Goal: Transaction & Acquisition: Purchase product/service

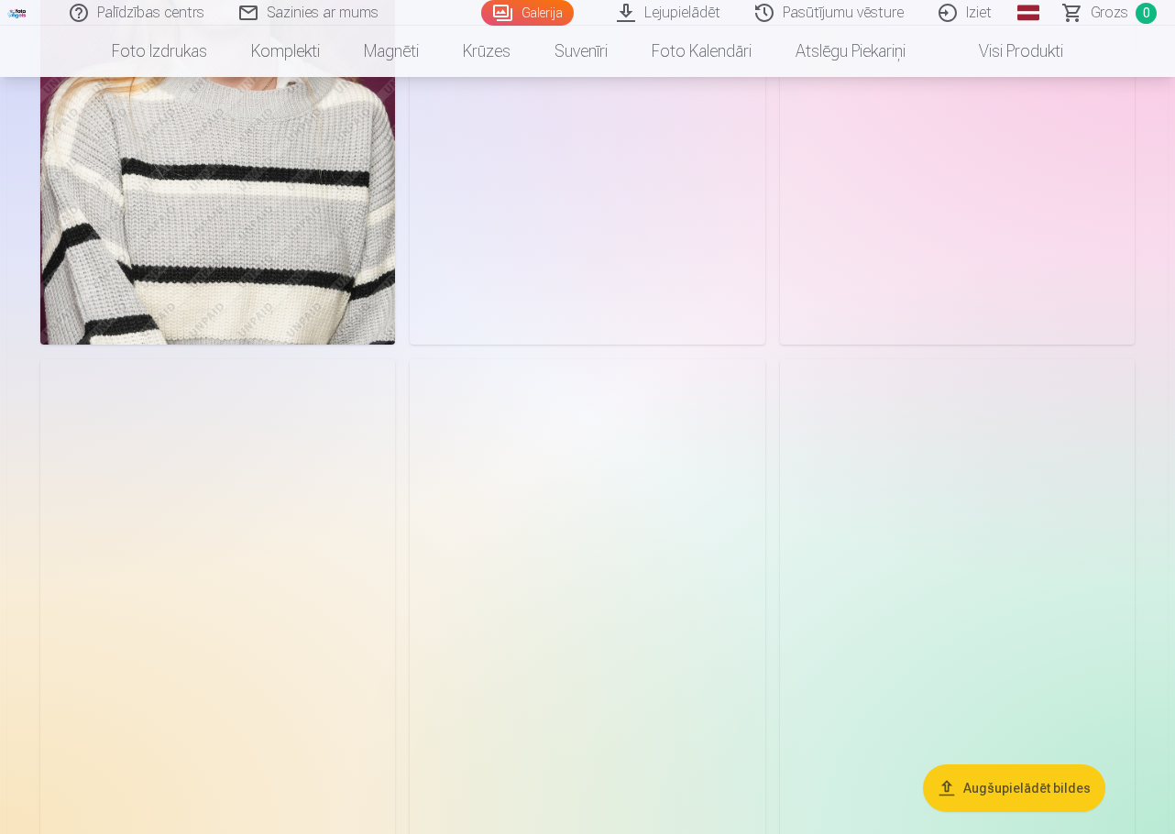
scroll to position [2475, 0]
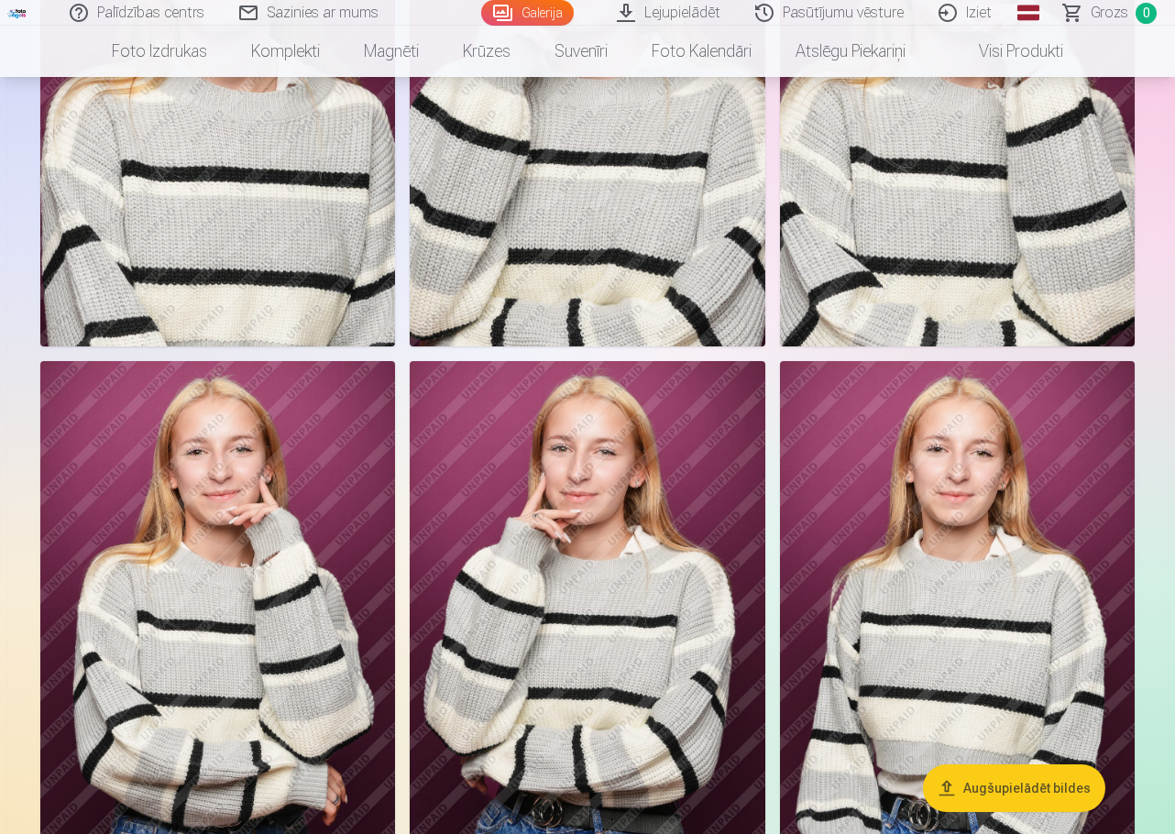
click at [568, 461] on img at bounding box center [587, 627] width 355 height 533
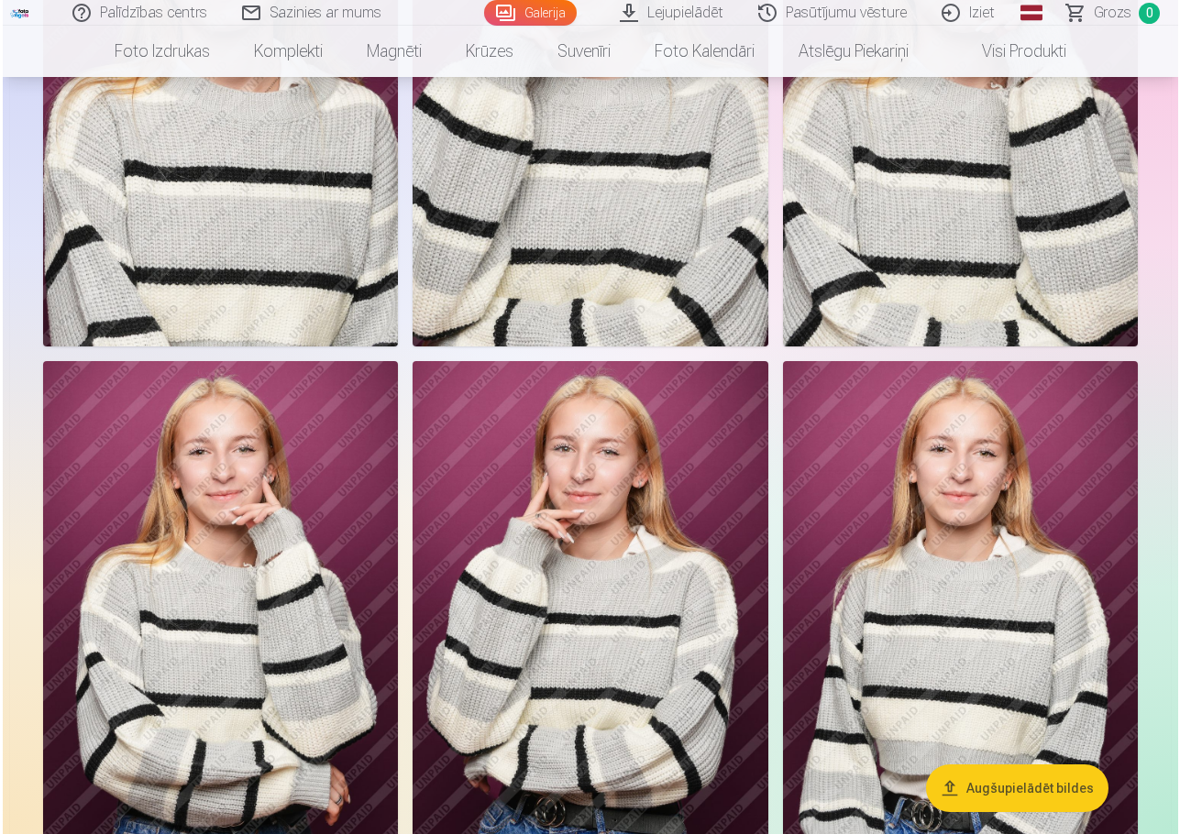
scroll to position [2484, 0]
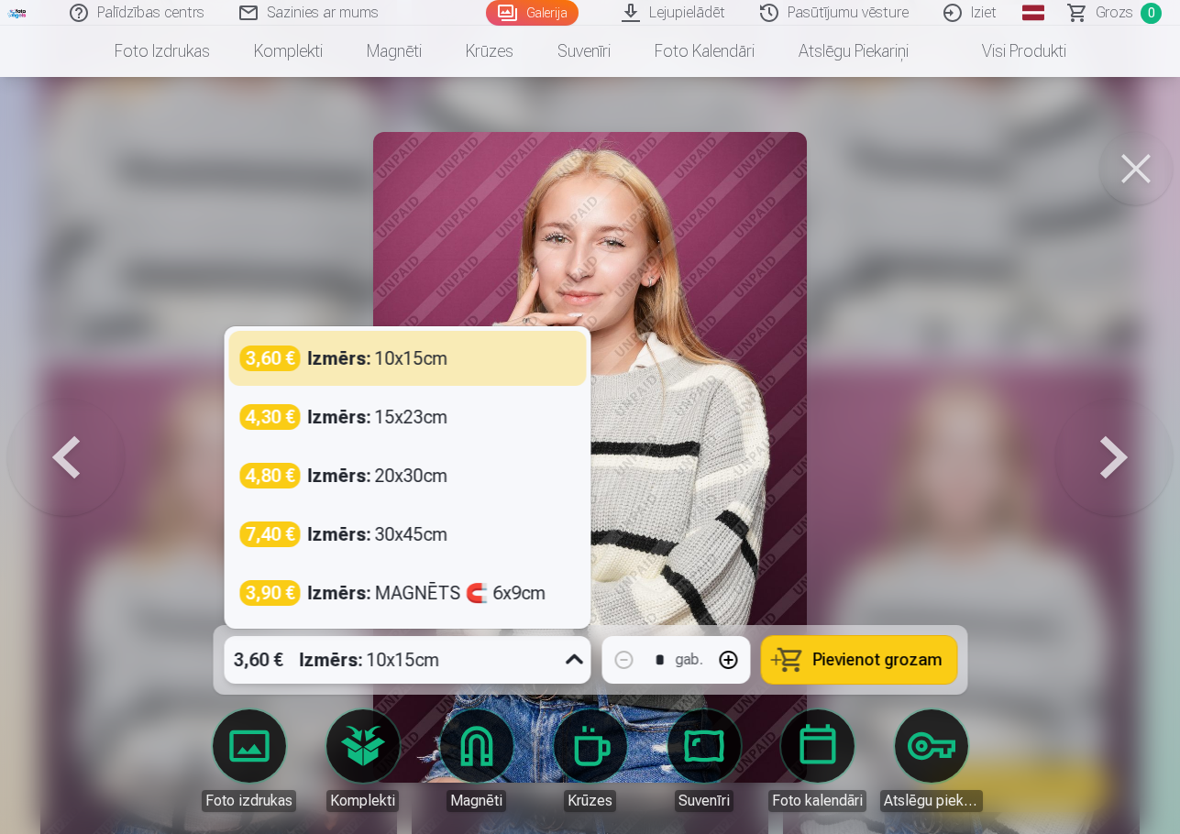
click at [575, 660] on icon at bounding box center [573, 659] width 29 height 29
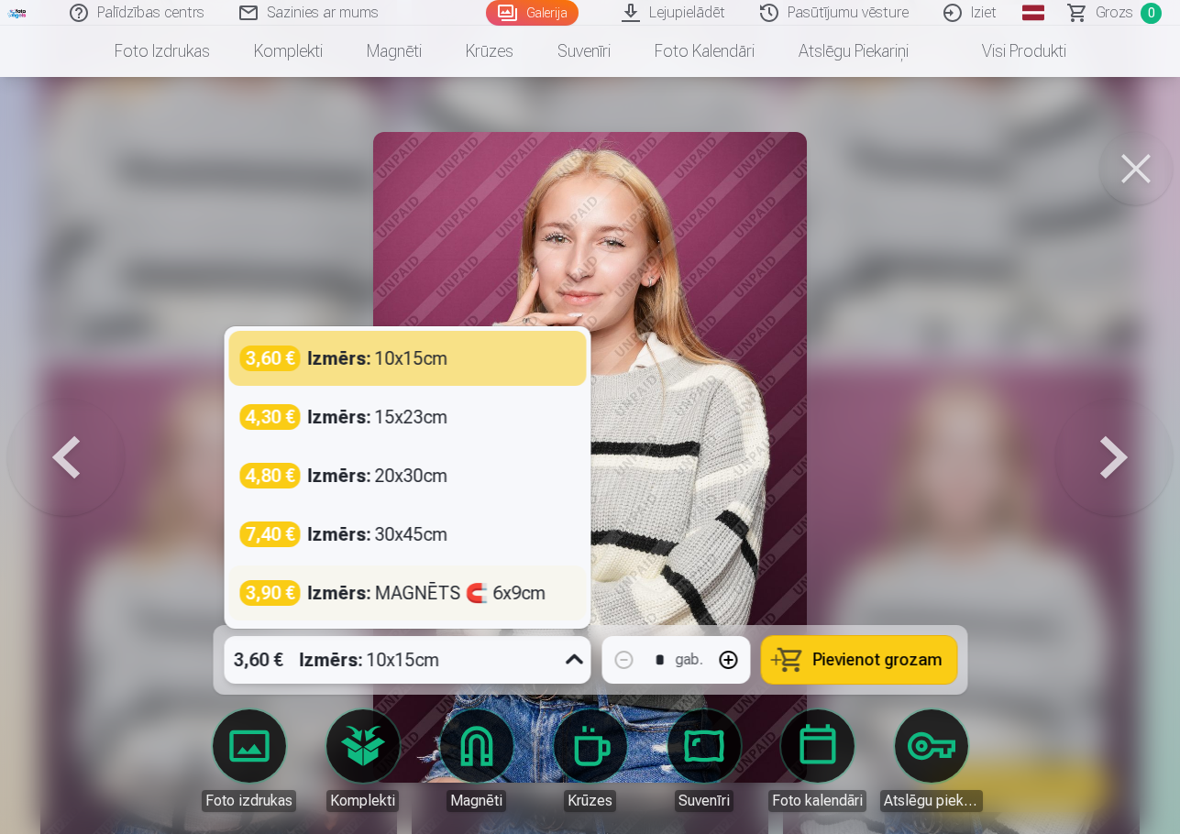
click at [522, 601] on div "Izmērs : MAGNĒTS 🧲 6x9cm" at bounding box center [426, 593] width 238 height 26
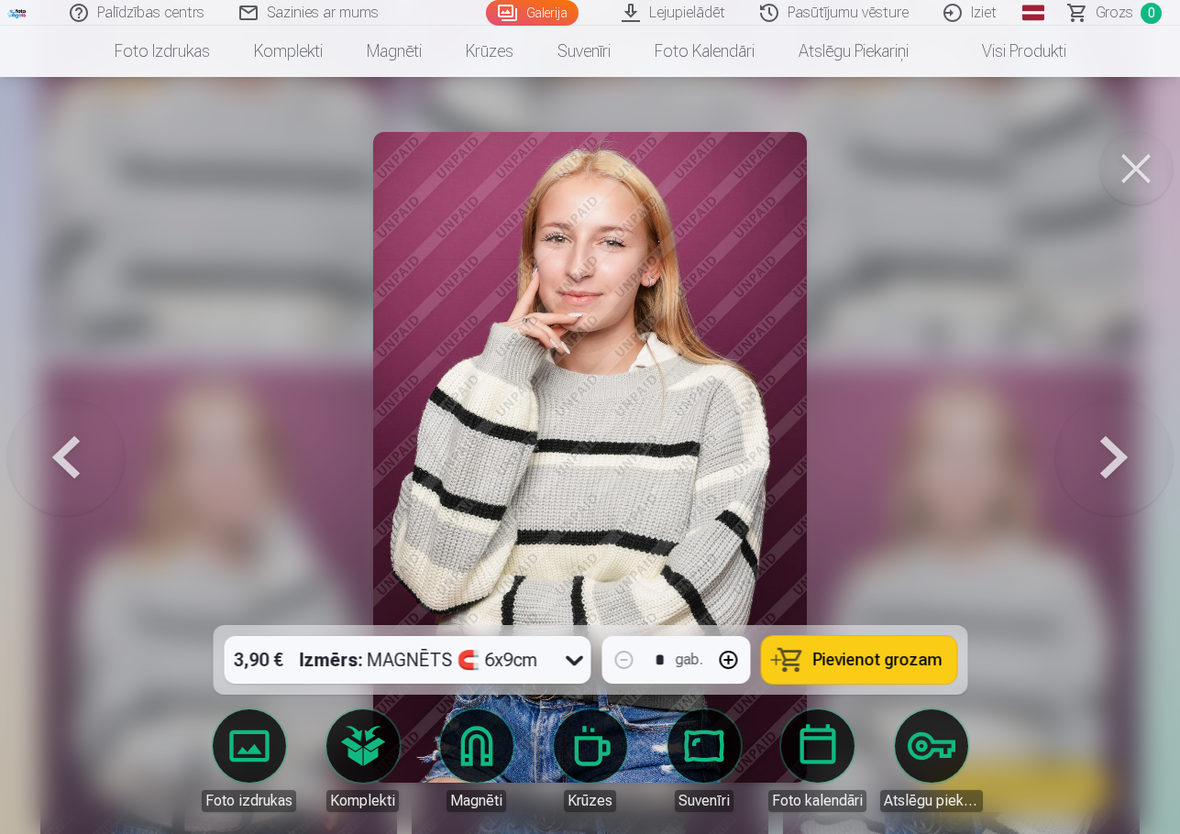
click at [807, 668] on button "Pievienot grozam" at bounding box center [858, 660] width 195 height 48
click at [64, 458] on button at bounding box center [65, 457] width 117 height 299
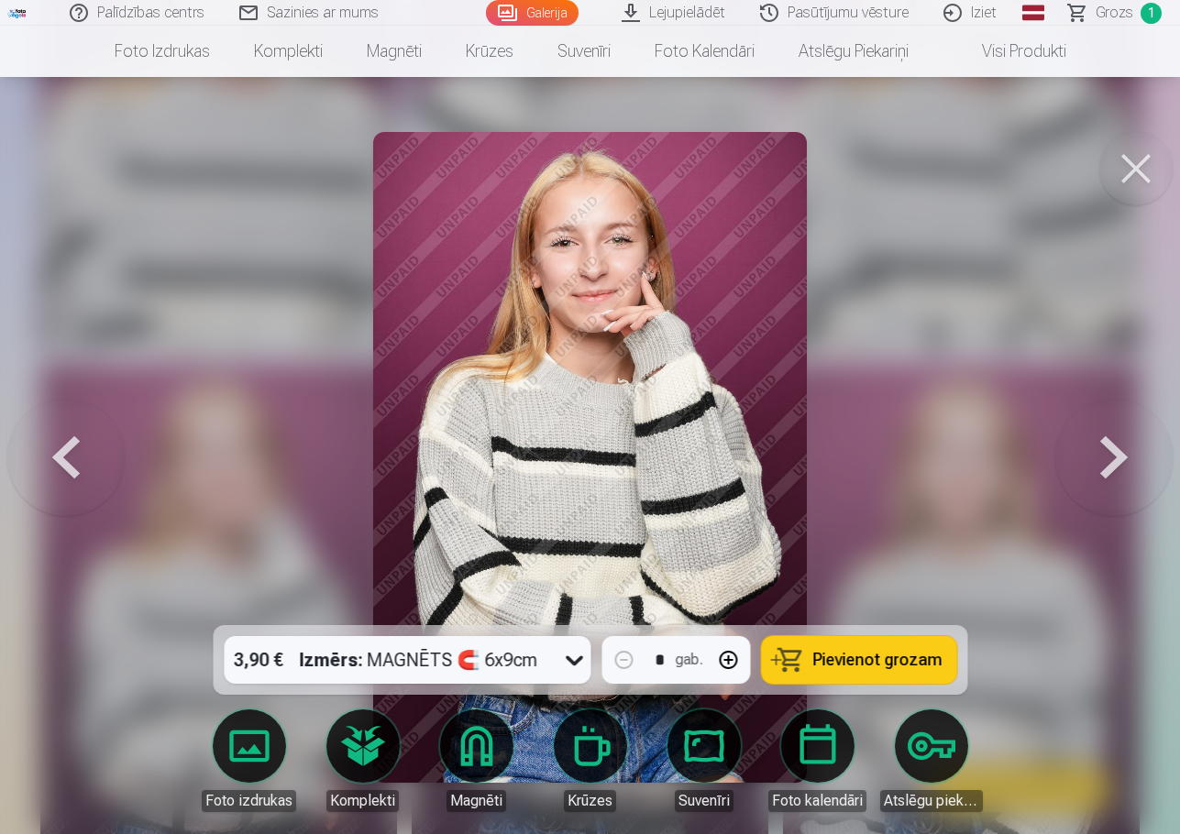
click at [1137, 168] on button at bounding box center [1135, 168] width 73 height 73
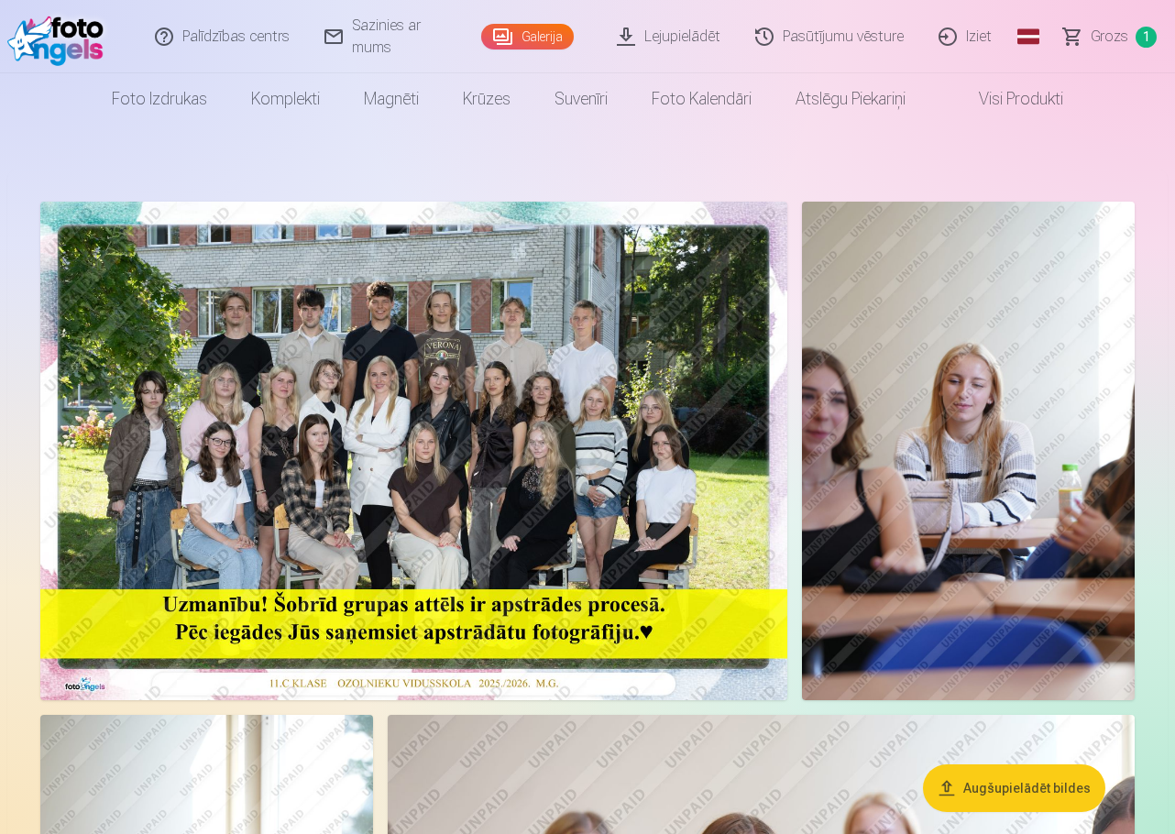
click at [499, 299] on img at bounding box center [413, 451] width 747 height 499
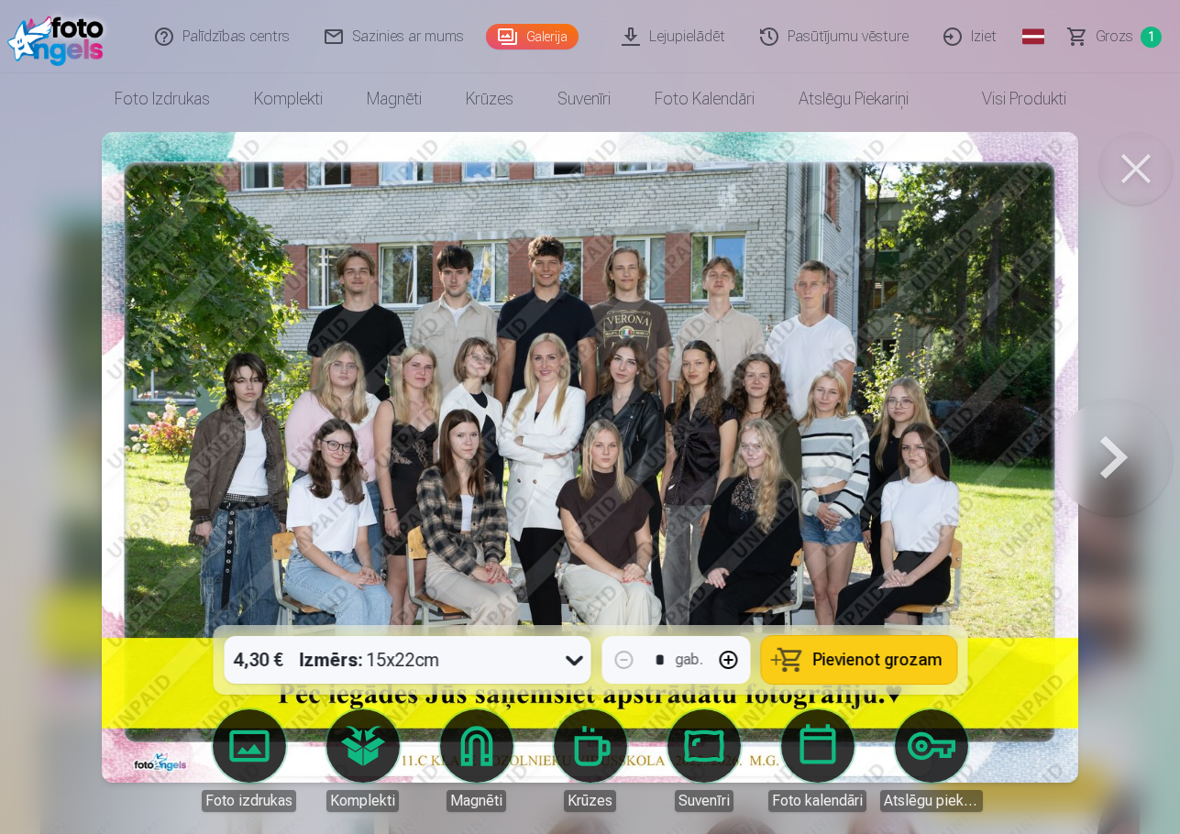
click at [898, 662] on span "Pievienot grozam" at bounding box center [876, 660] width 129 height 16
click at [581, 655] on icon at bounding box center [573, 659] width 29 height 29
click at [1136, 160] on button at bounding box center [1135, 168] width 73 height 73
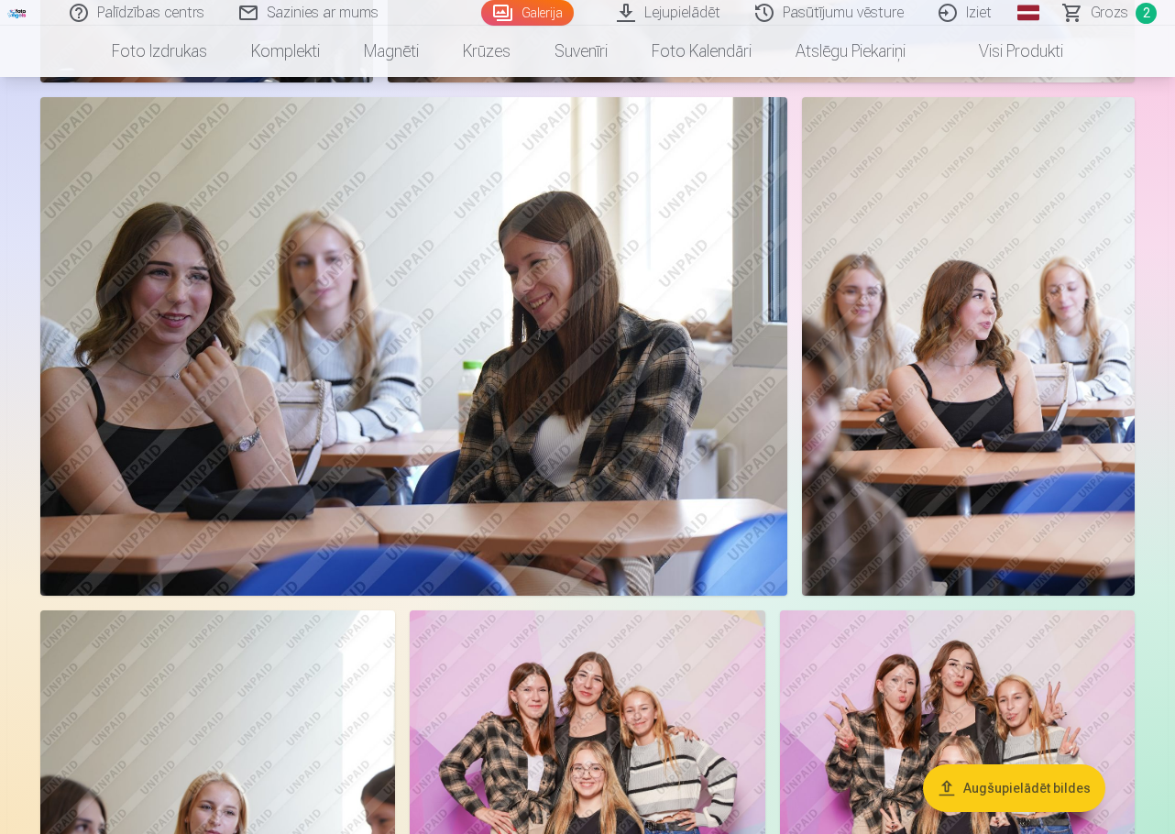
scroll to position [1466, 0]
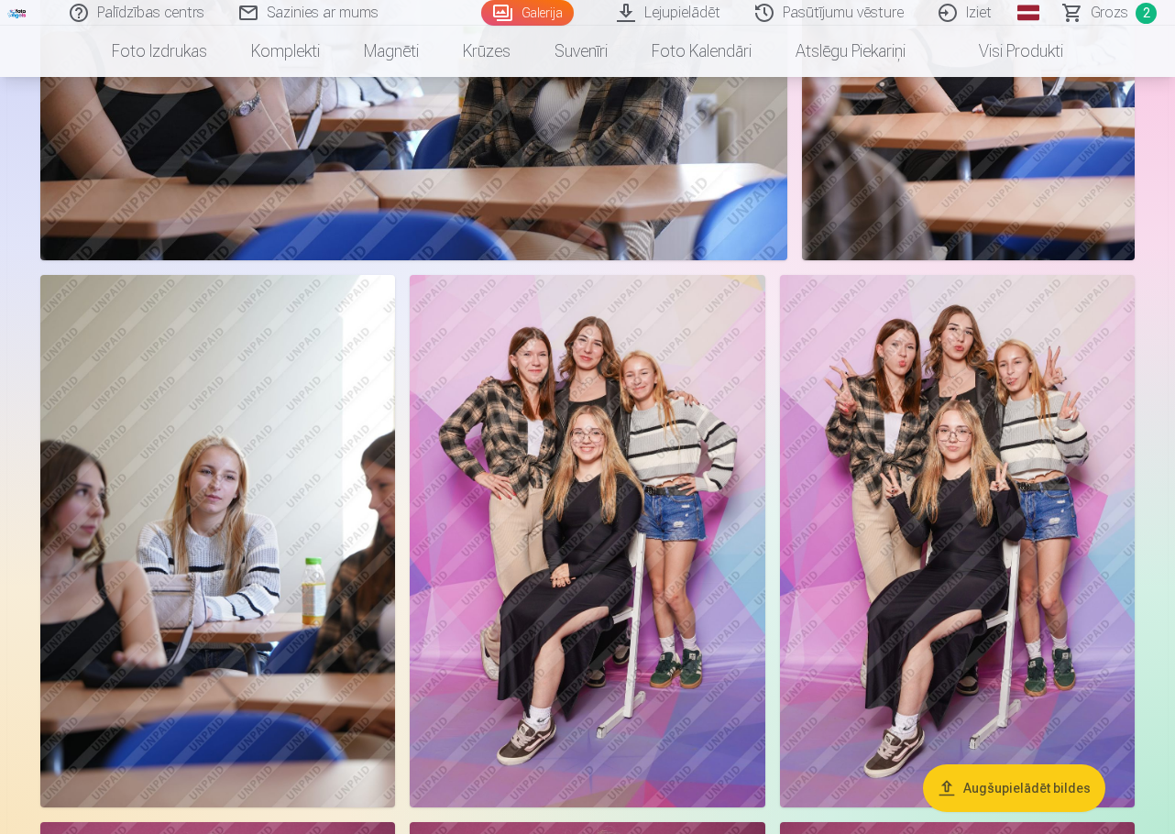
click at [914, 514] on img at bounding box center [957, 541] width 355 height 533
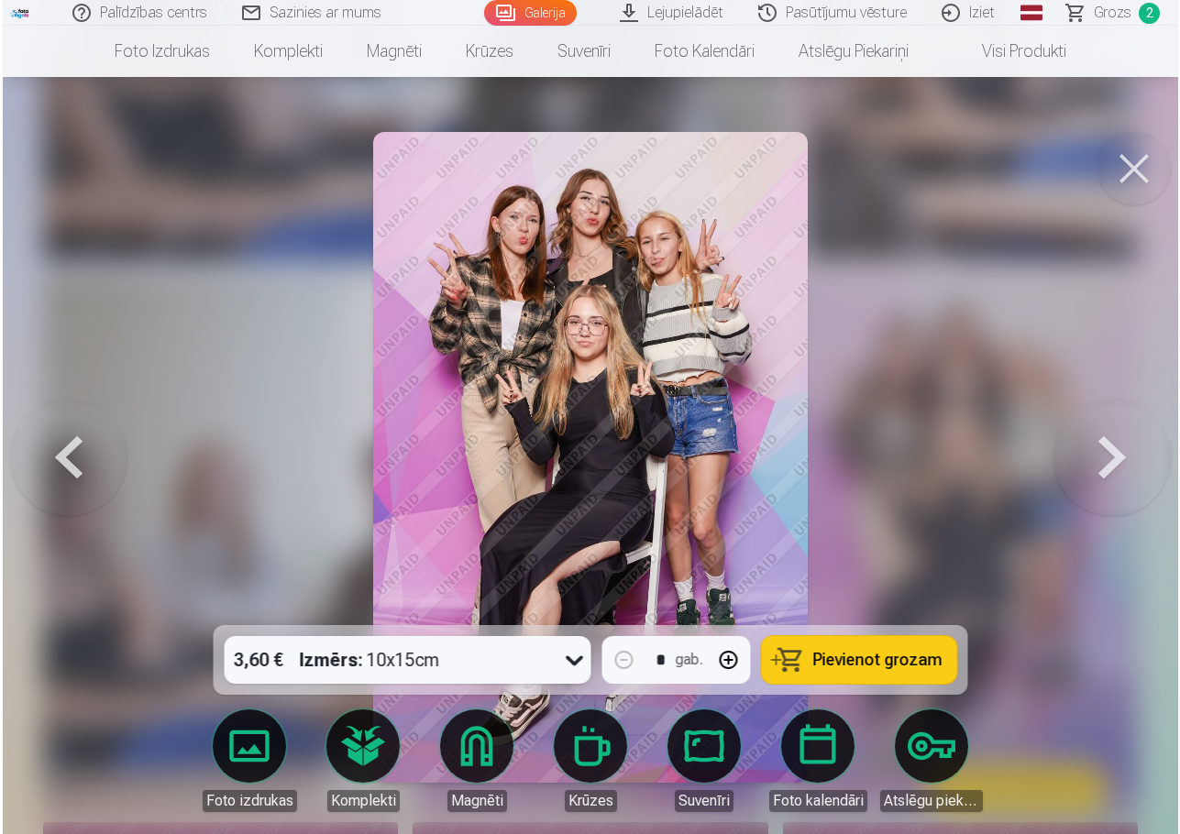
scroll to position [1471, 0]
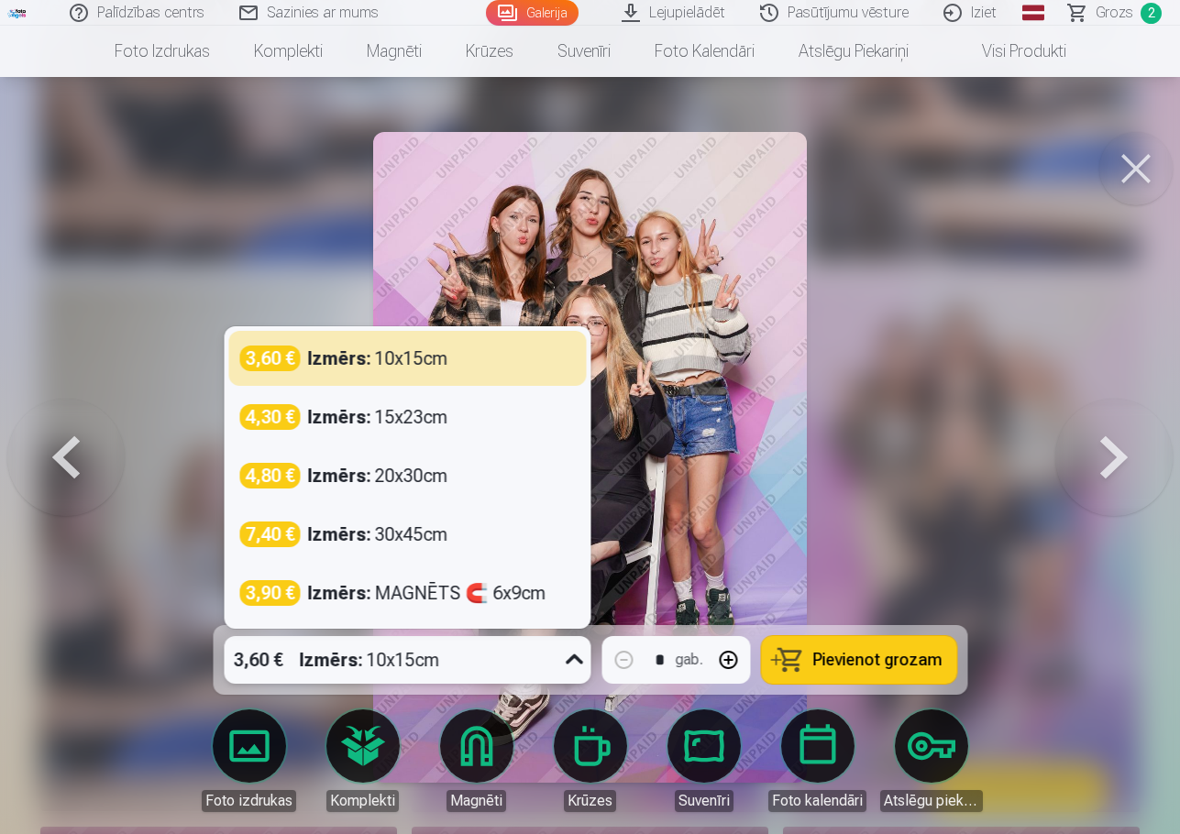
click at [575, 670] on icon at bounding box center [573, 659] width 29 height 29
click at [939, 556] on div at bounding box center [590, 417] width 1180 height 834
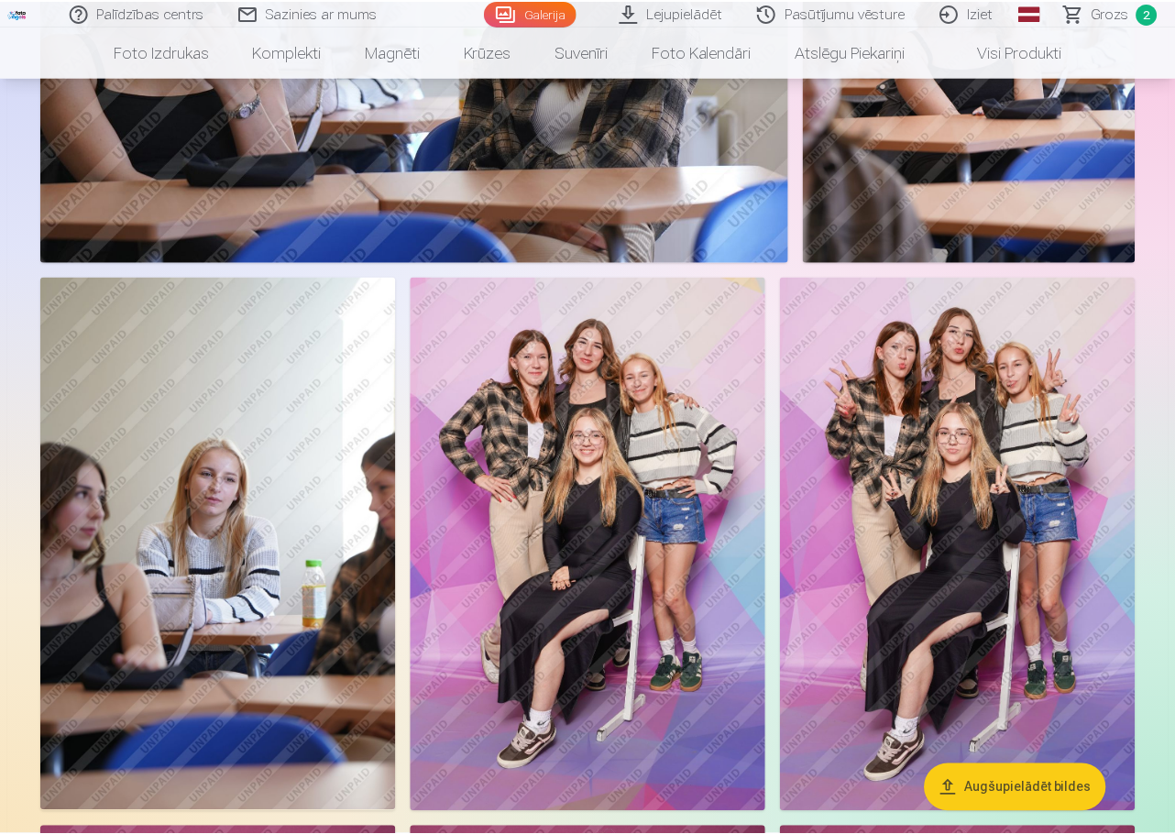
scroll to position [1466, 0]
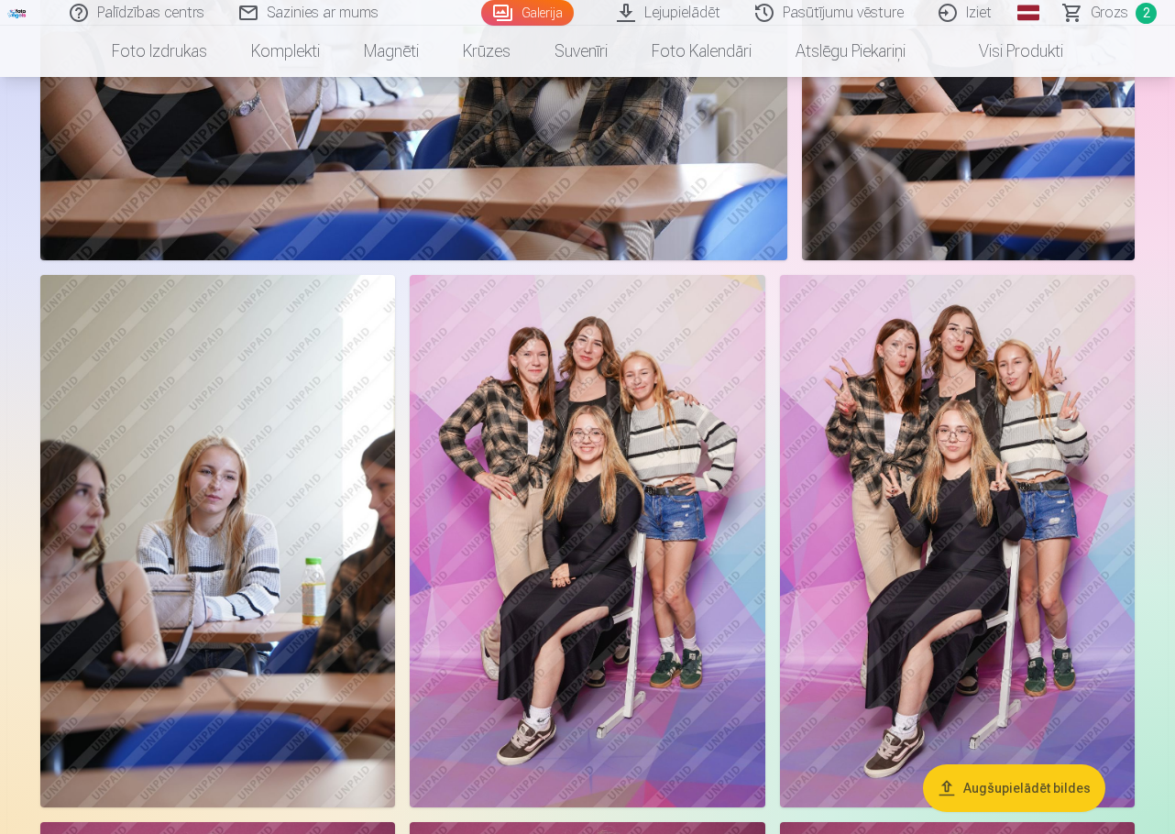
click at [937, 554] on img at bounding box center [957, 541] width 355 height 533
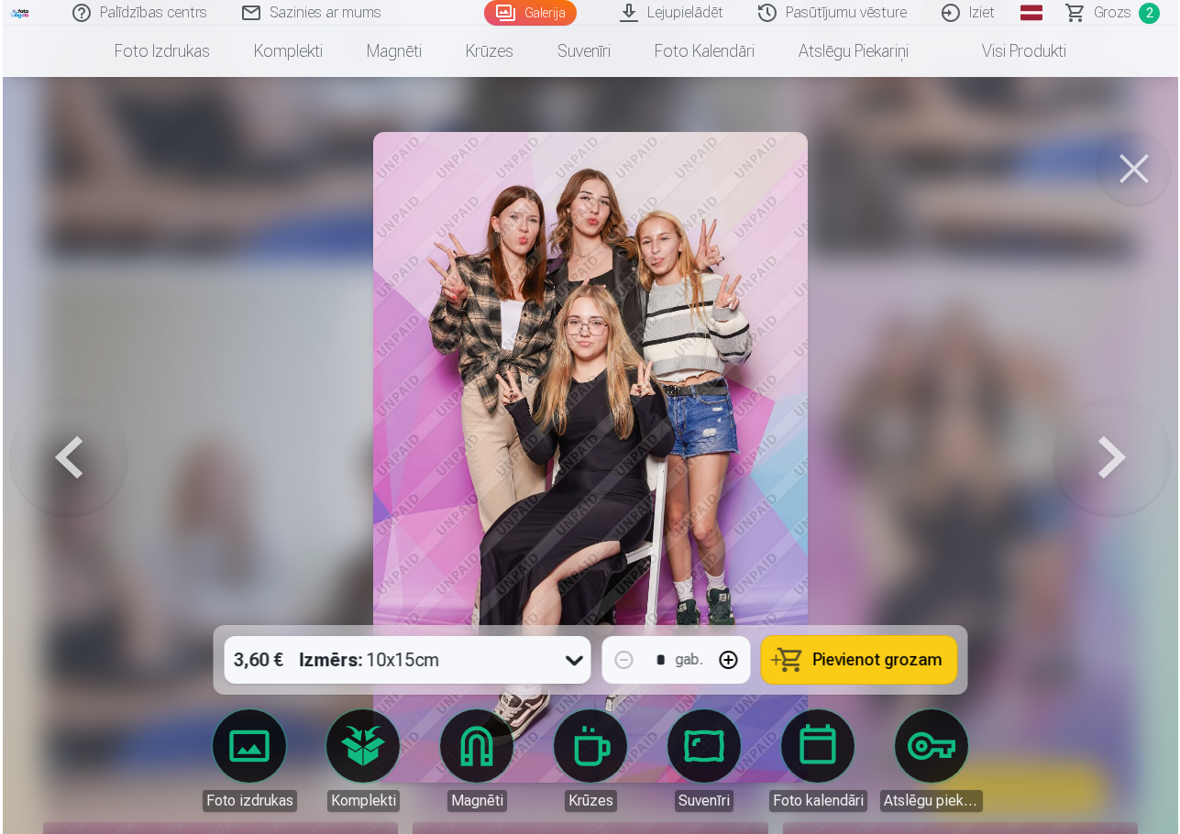
scroll to position [1471, 0]
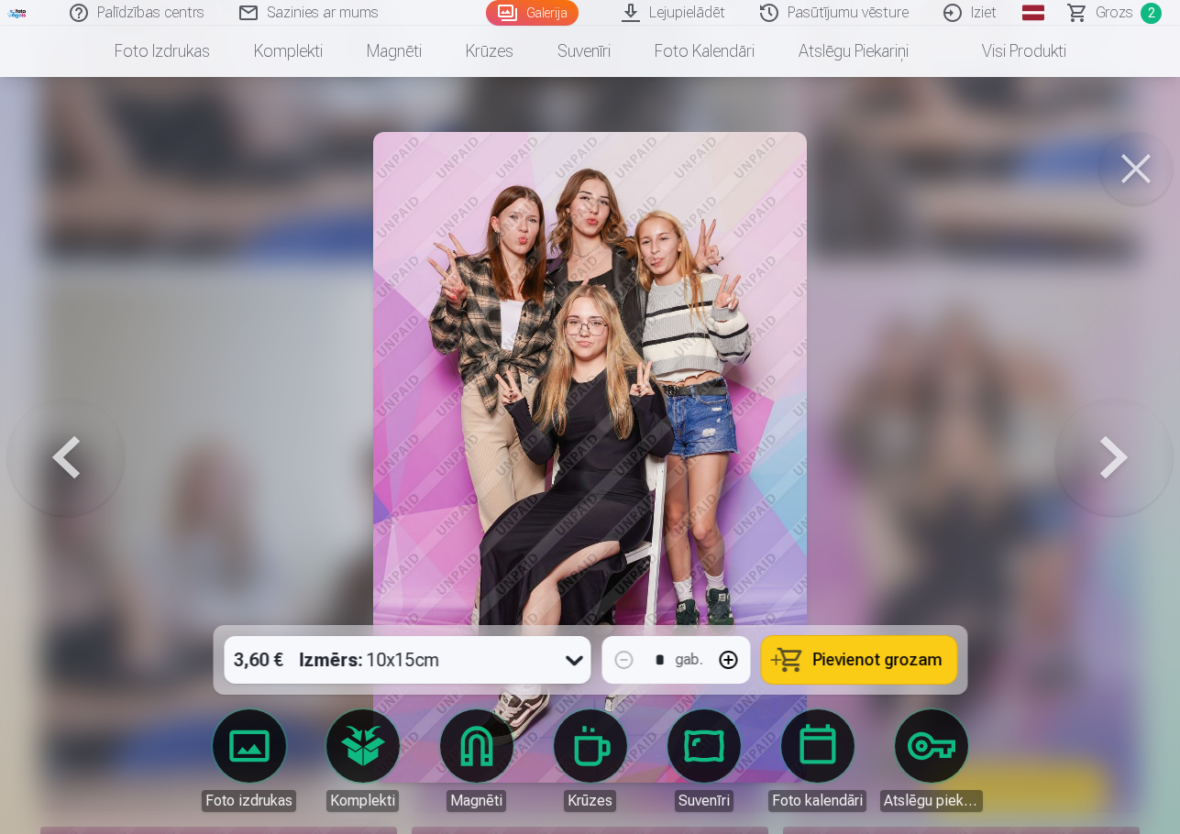
click at [74, 445] on button at bounding box center [65, 457] width 117 height 299
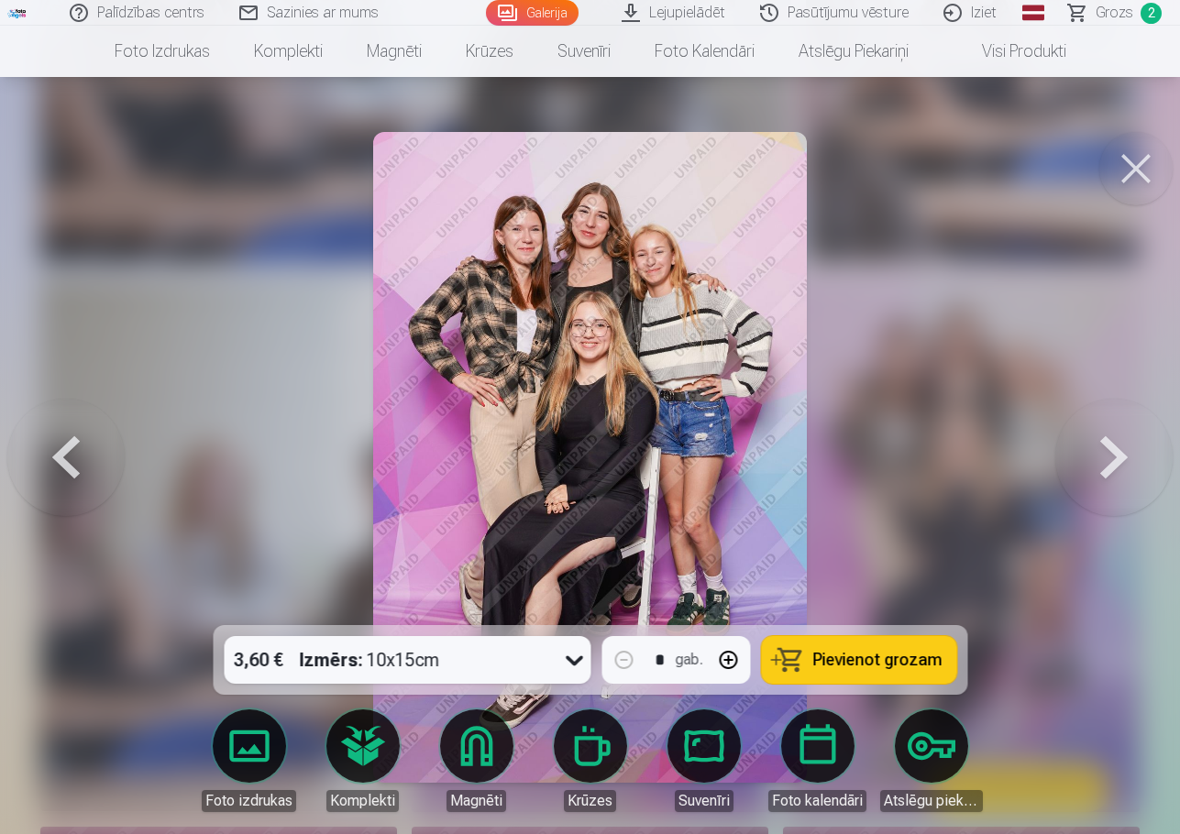
click at [1106, 462] on button at bounding box center [1113, 457] width 117 height 299
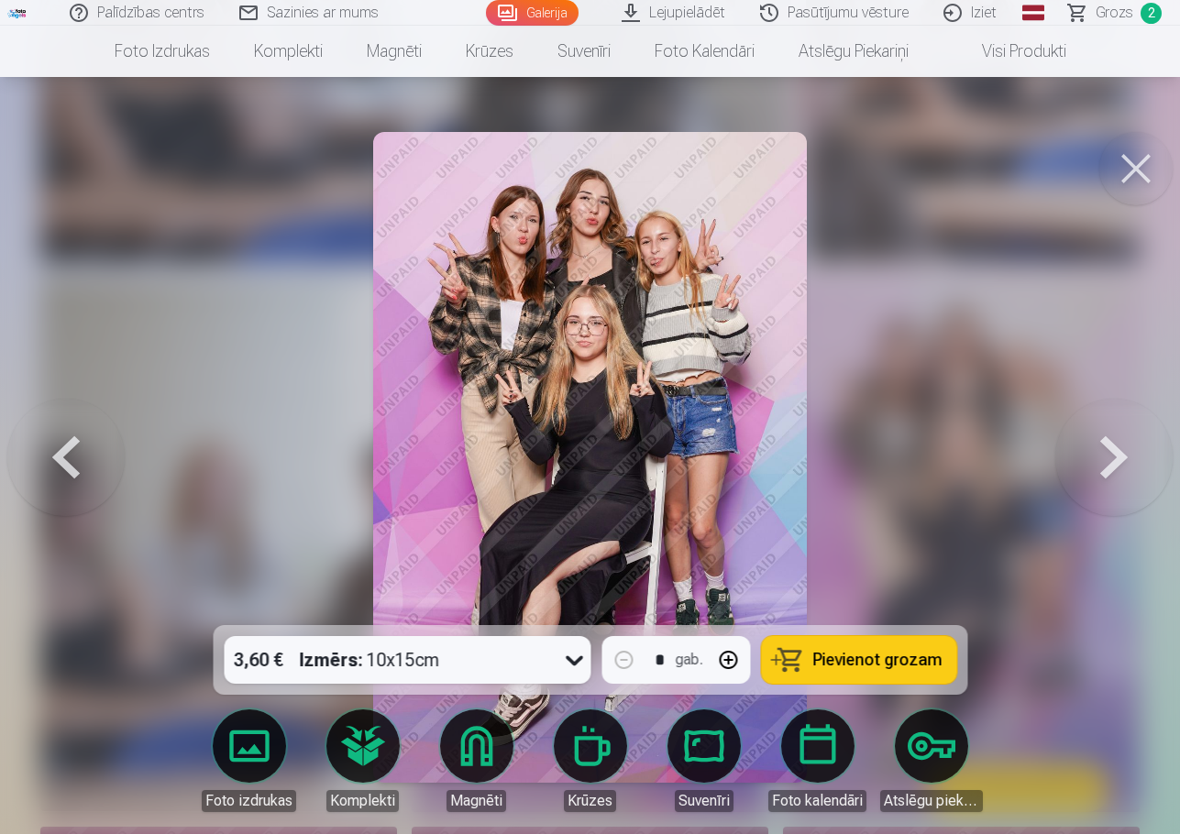
click at [879, 647] on button "Pievienot grozam" at bounding box center [858, 660] width 195 height 48
click at [1131, 168] on button at bounding box center [1135, 168] width 73 height 73
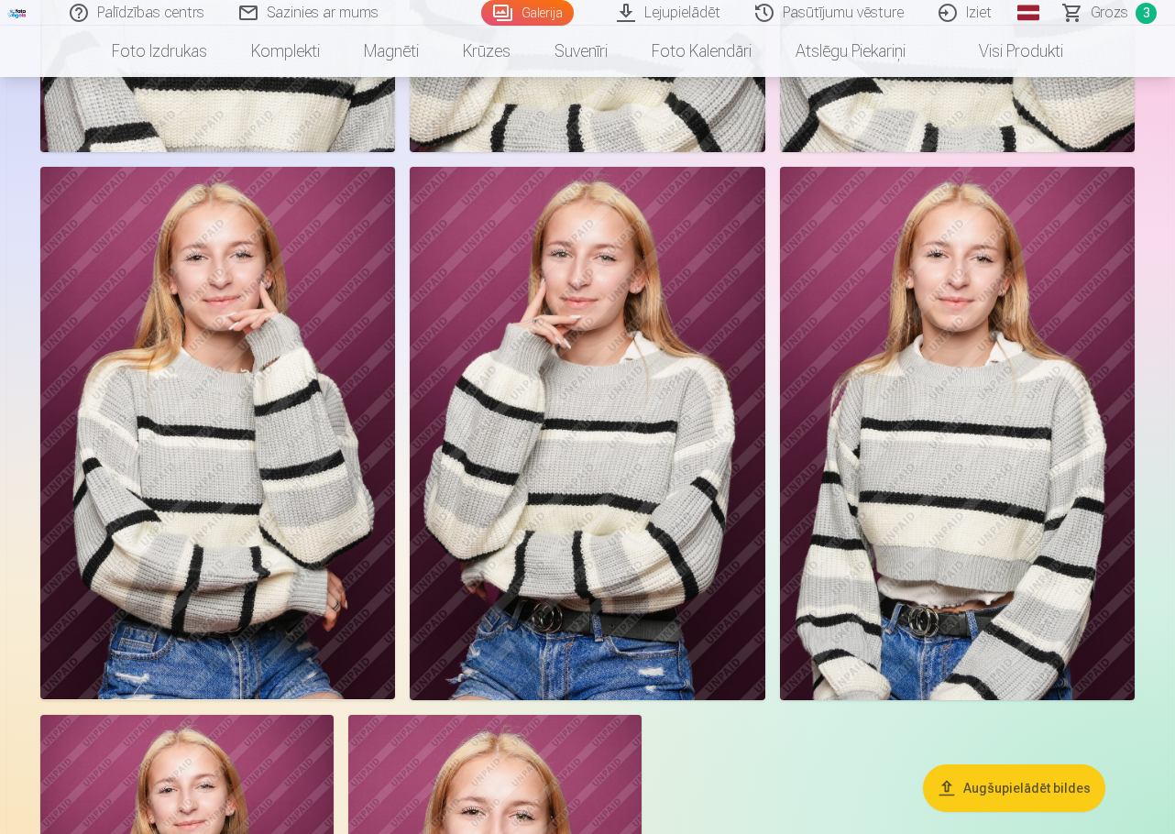
scroll to position [3025, 0]
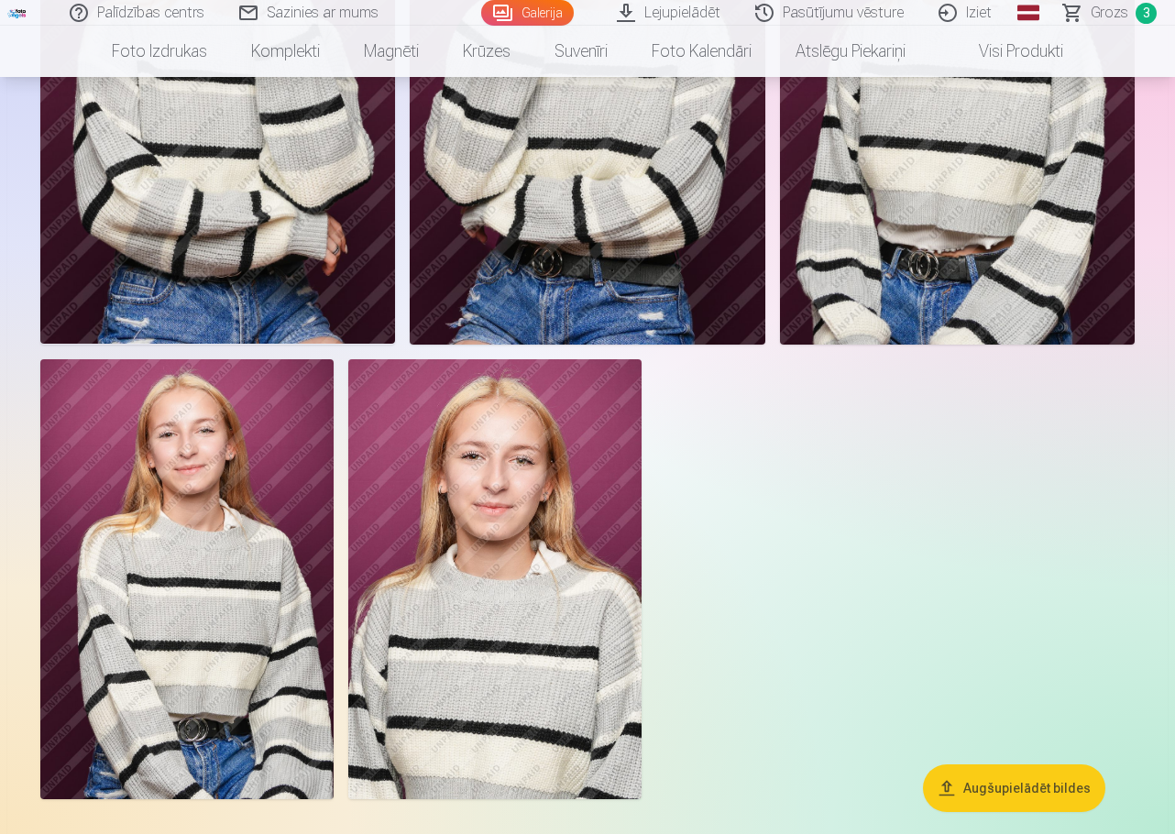
click at [264, 502] on img at bounding box center [186, 579] width 293 height 440
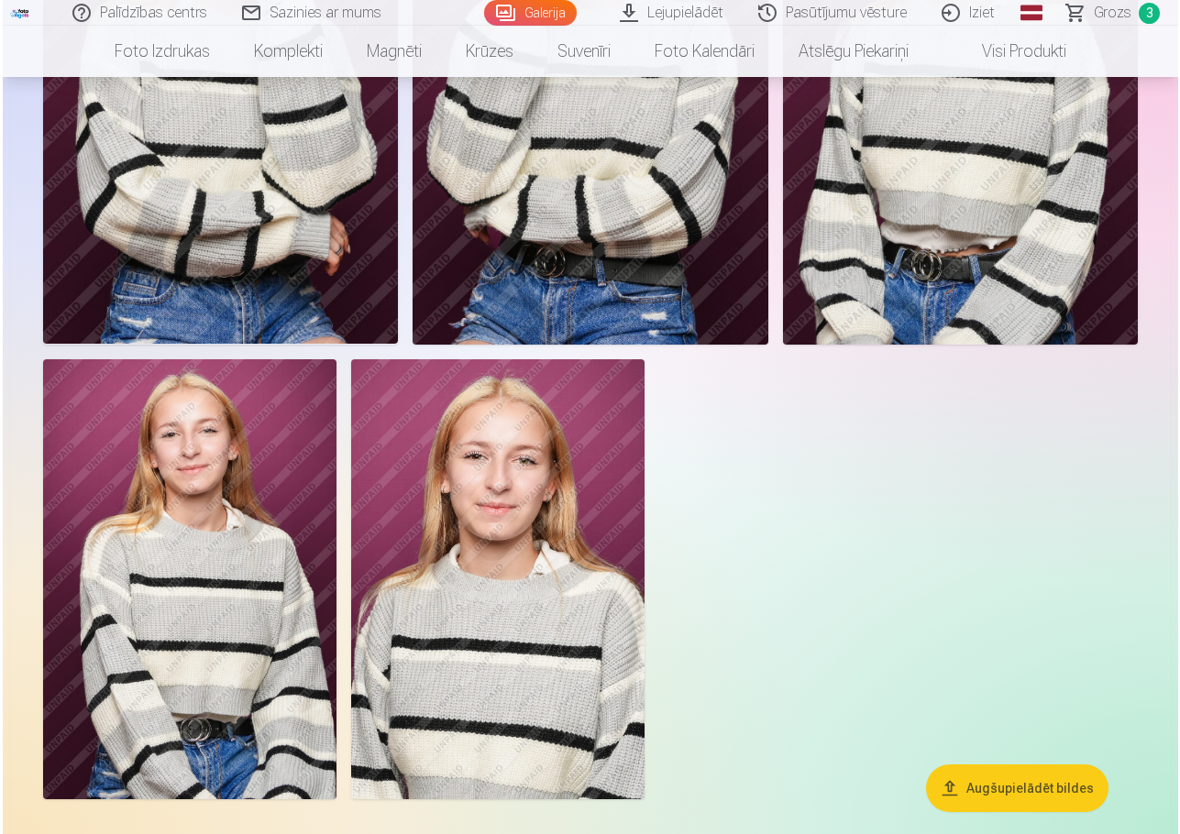
scroll to position [3036, 0]
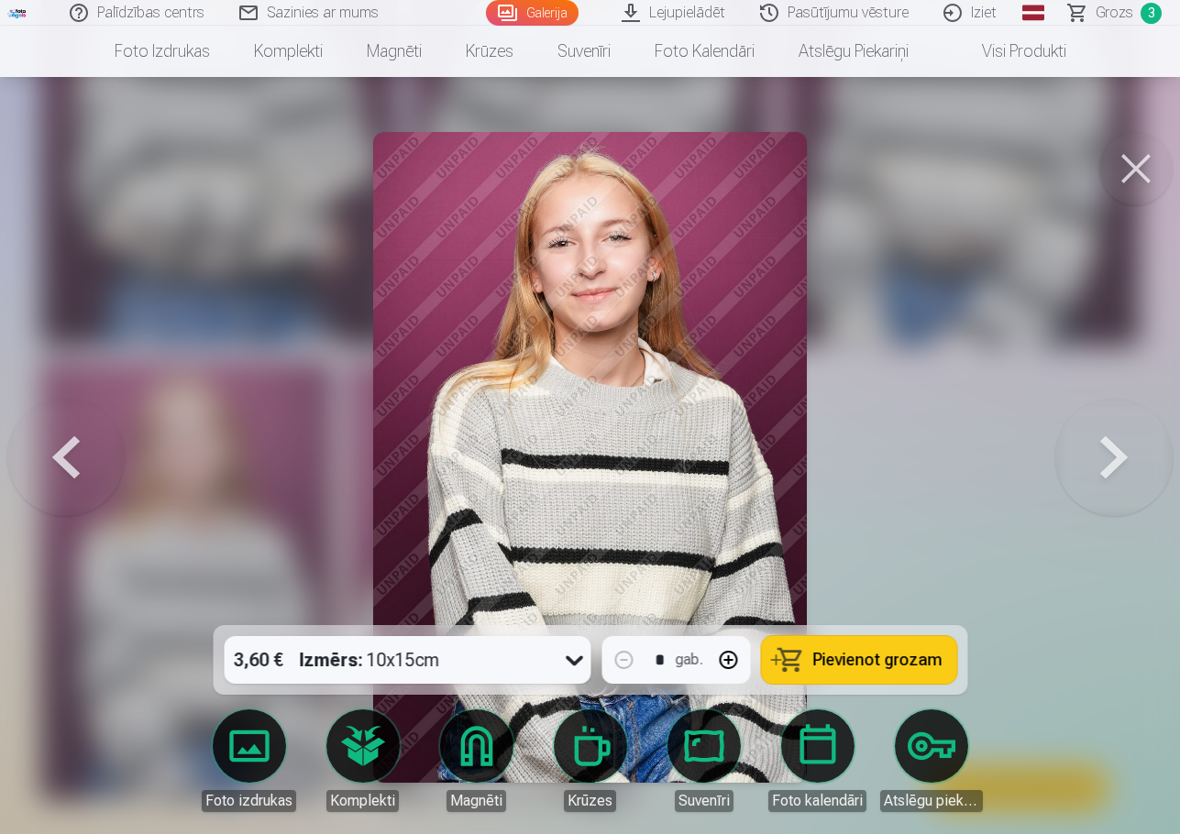
drag, startPoint x: 1138, startPoint y: 166, endPoint x: 1139, endPoint y: 186, distance: 20.2
click at [1138, 167] on button at bounding box center [1135, 168] width 73 height 73
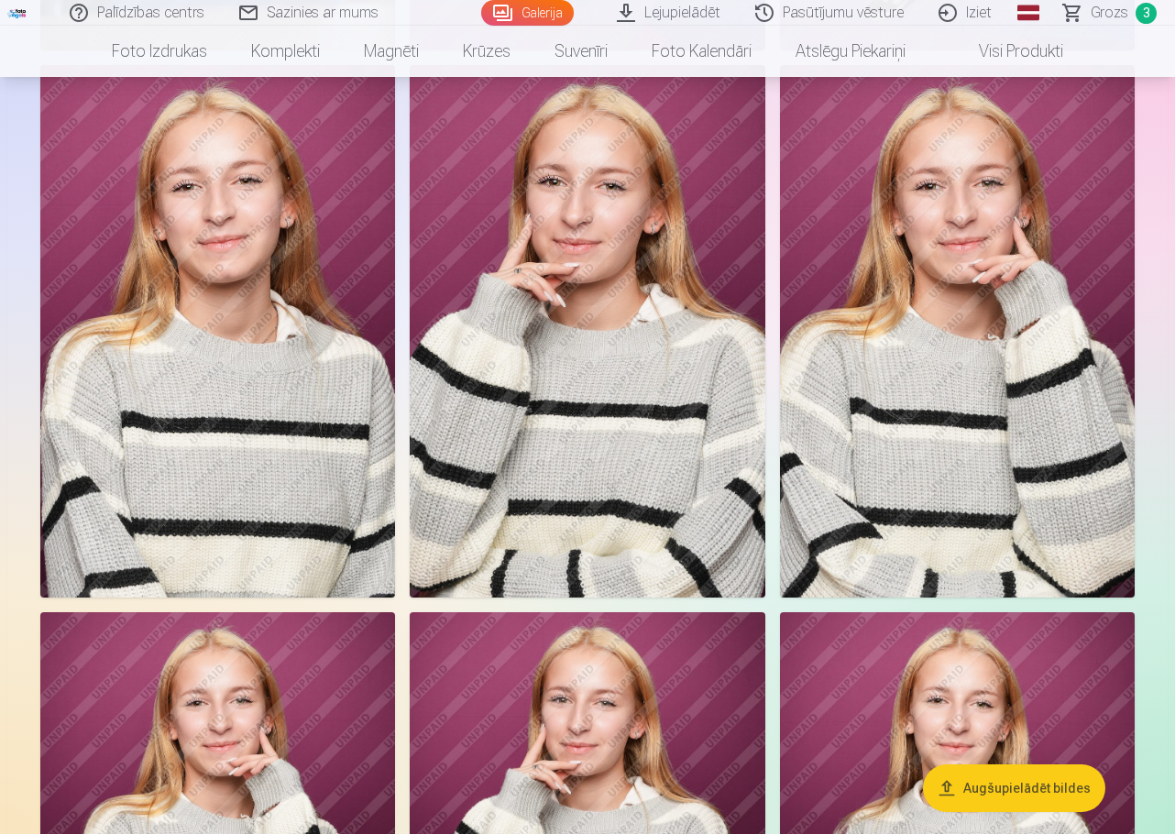
scroll to position [2200, 0]
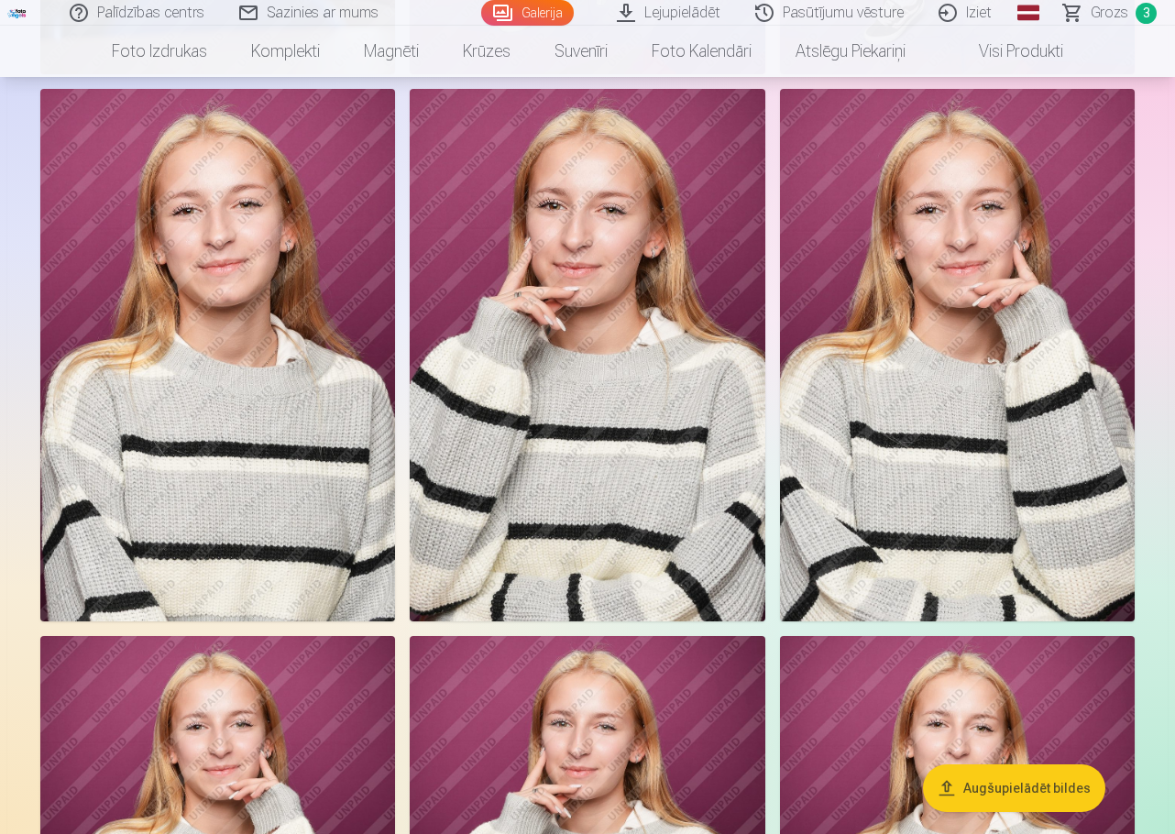
click at [590, 252] on img at bounding box center [587, 355] width 355 height 533
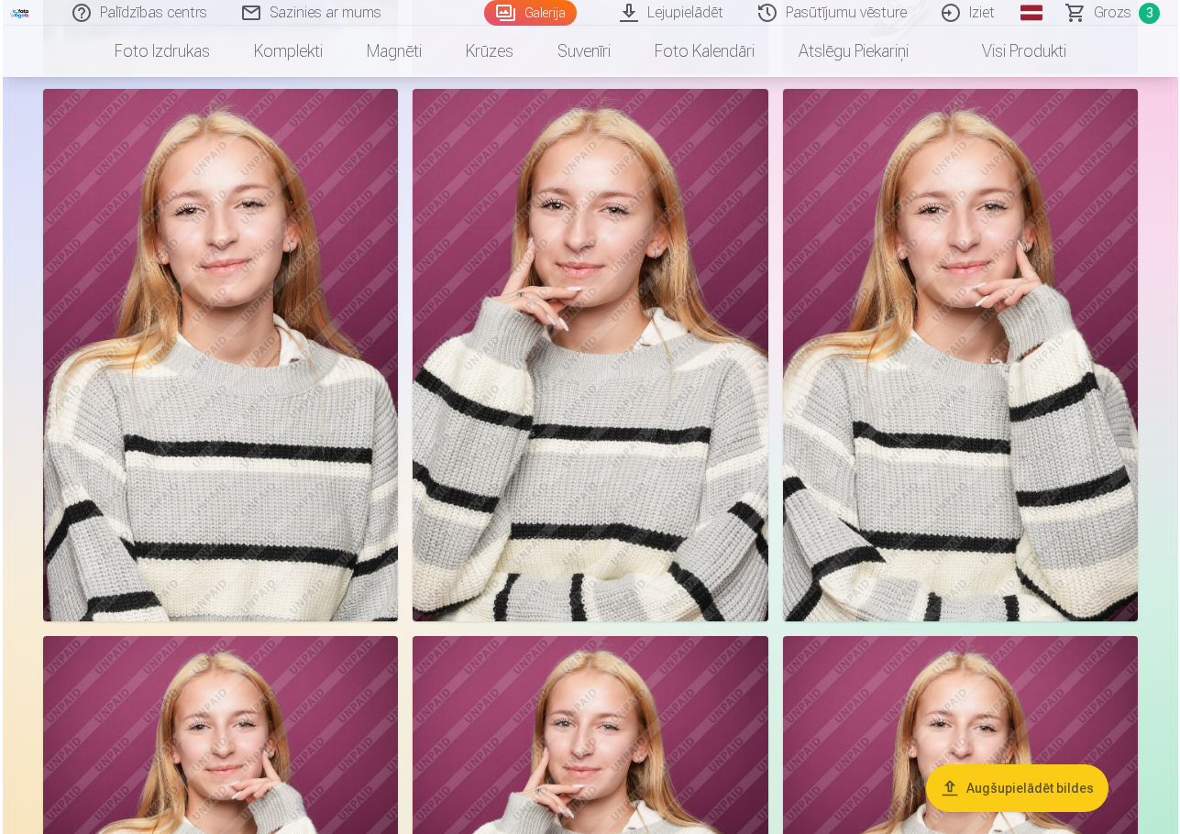
scroll to position [2206, 0]
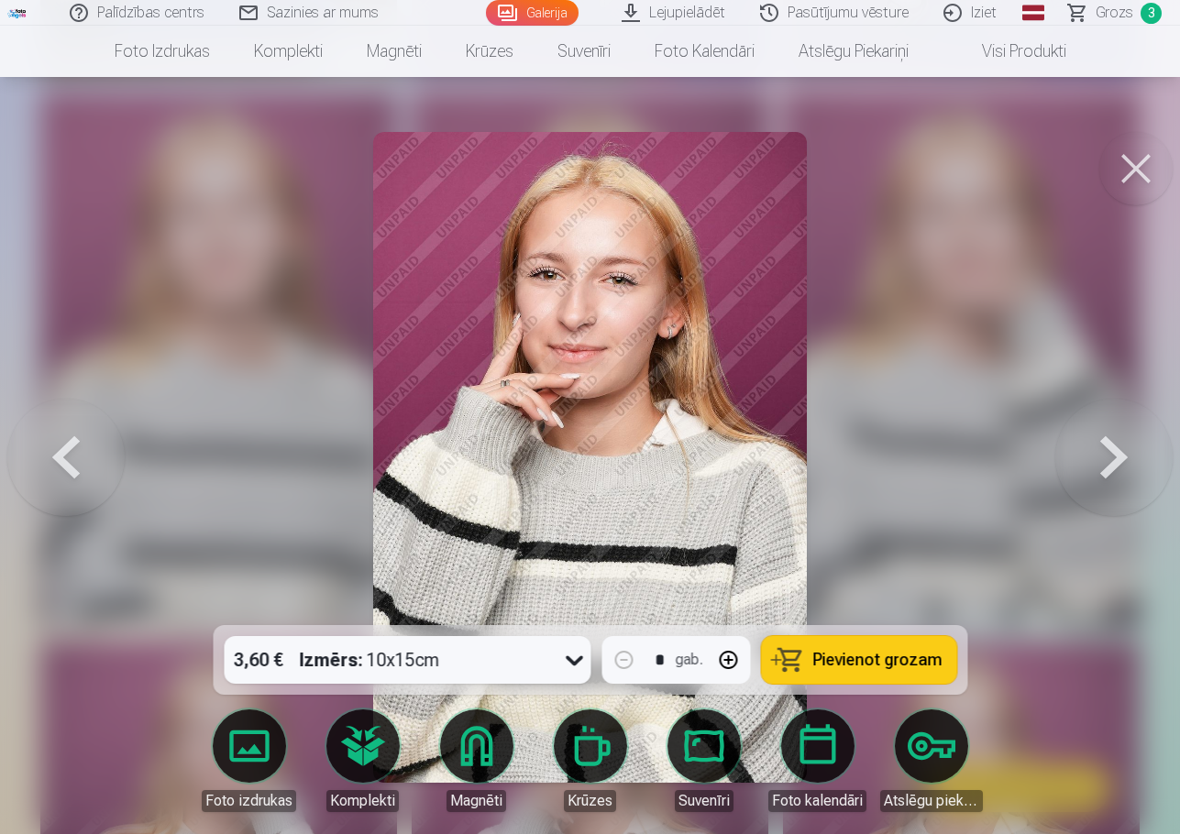
click at [578, 666] on icon at bounding box center [573, 659] width 29 height 29
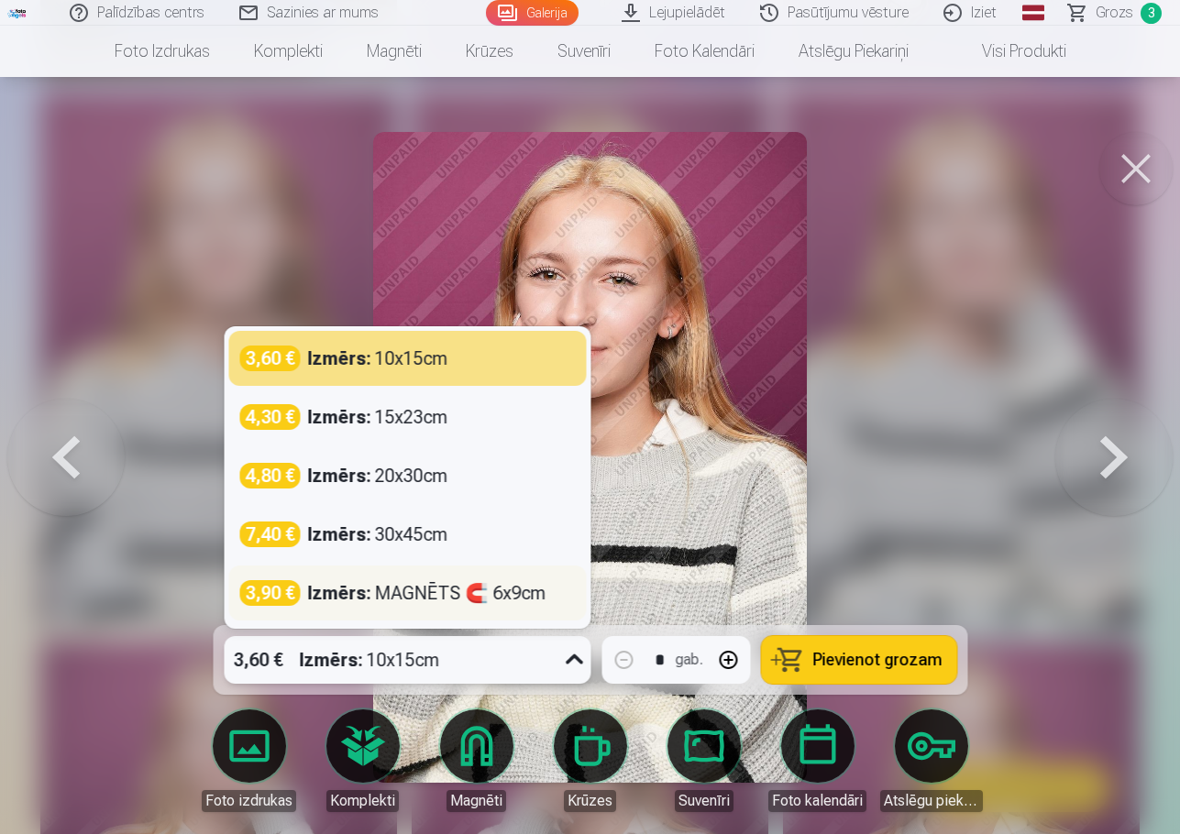
click at [542, 609] on div "3,90 € Izmērs : MAGNĒTS 🧲 6x9cm" at bounding box center [406, 593] width 357 height 55
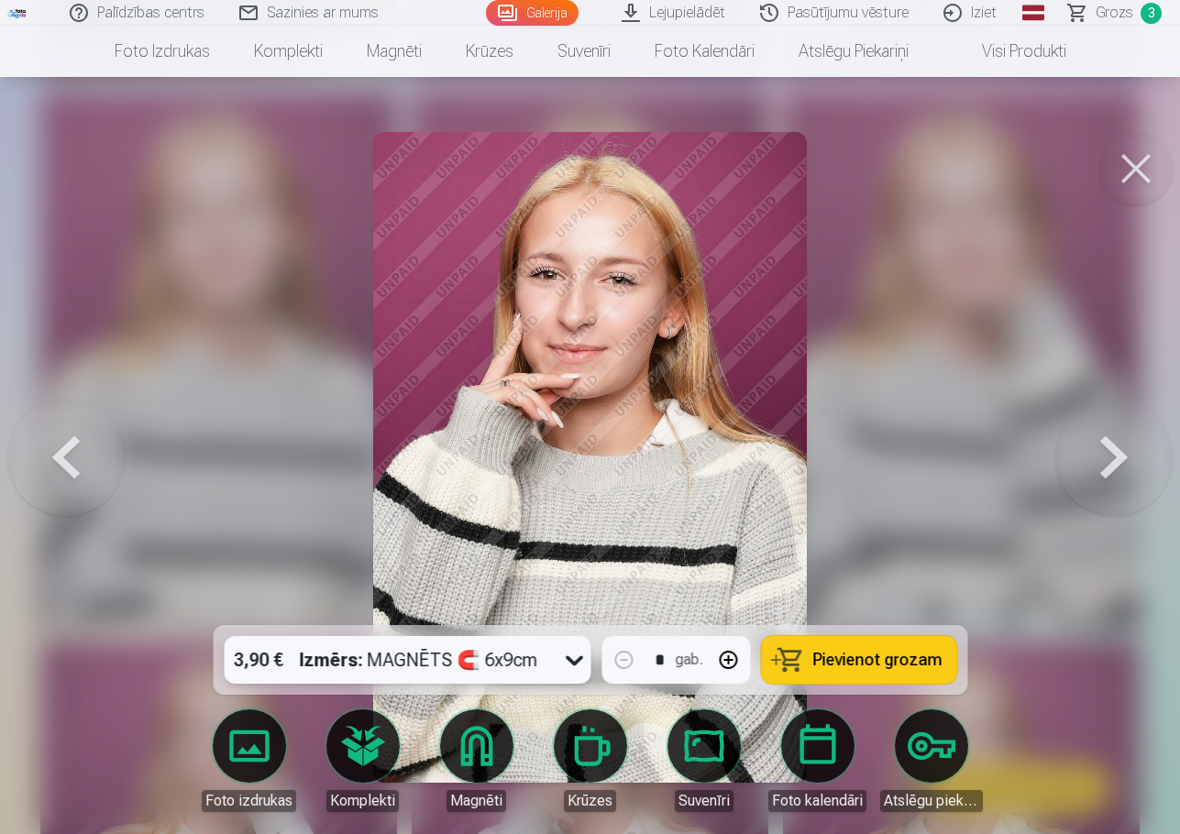
click at [874, 664] on span "Pievienot grozam" at bounding box center [876, 660] width 129 height 16
click at [1133, 171] on button at bounding box center [1135, 168] width 73 height 73
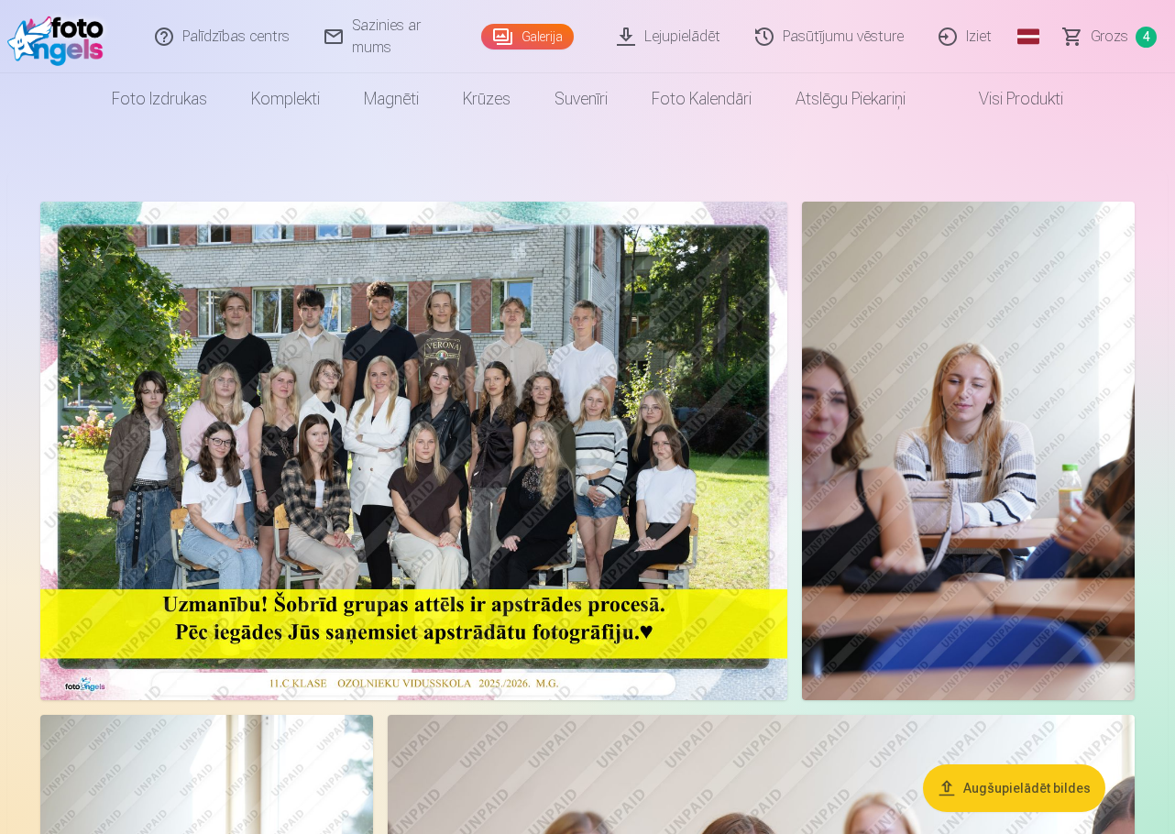
click at [474, 357] on img at bounding box center [413, 451] width 747 height 499
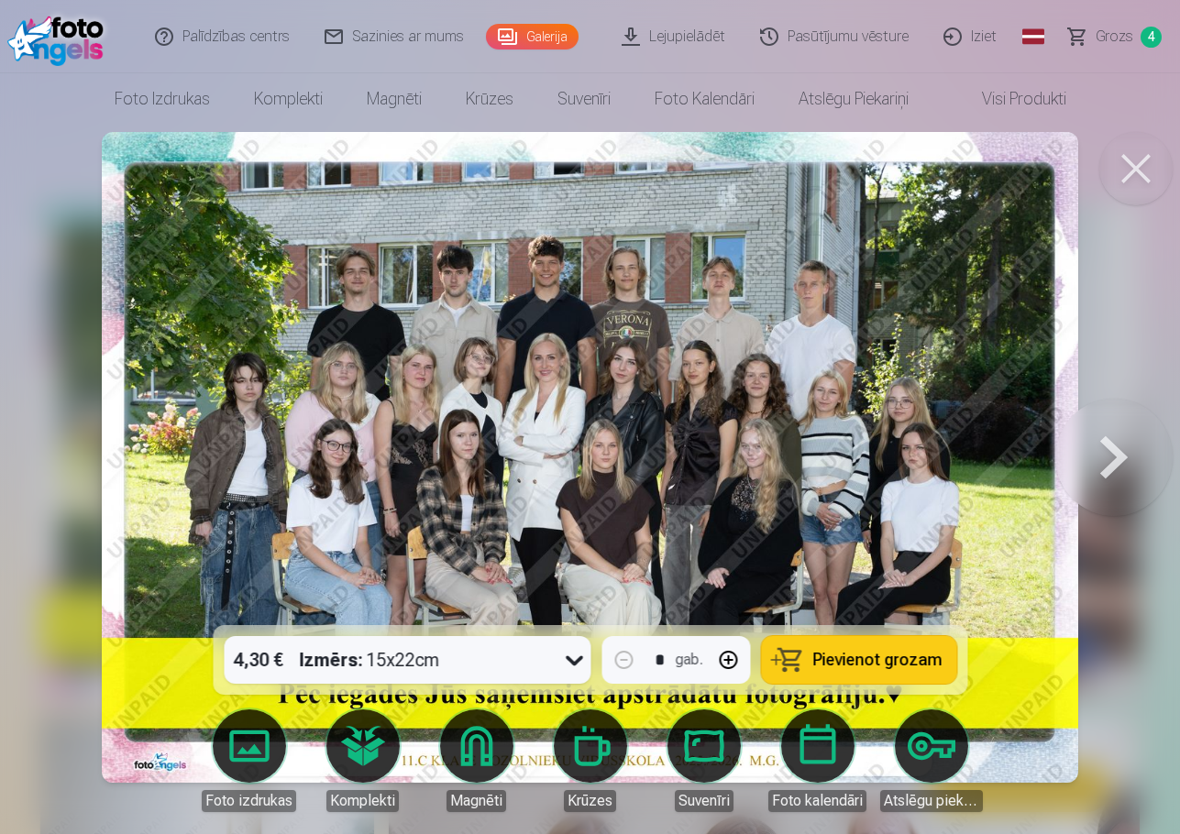
click at [1135, 170] on button at bounding box center [1135, 168] width 73 height 73
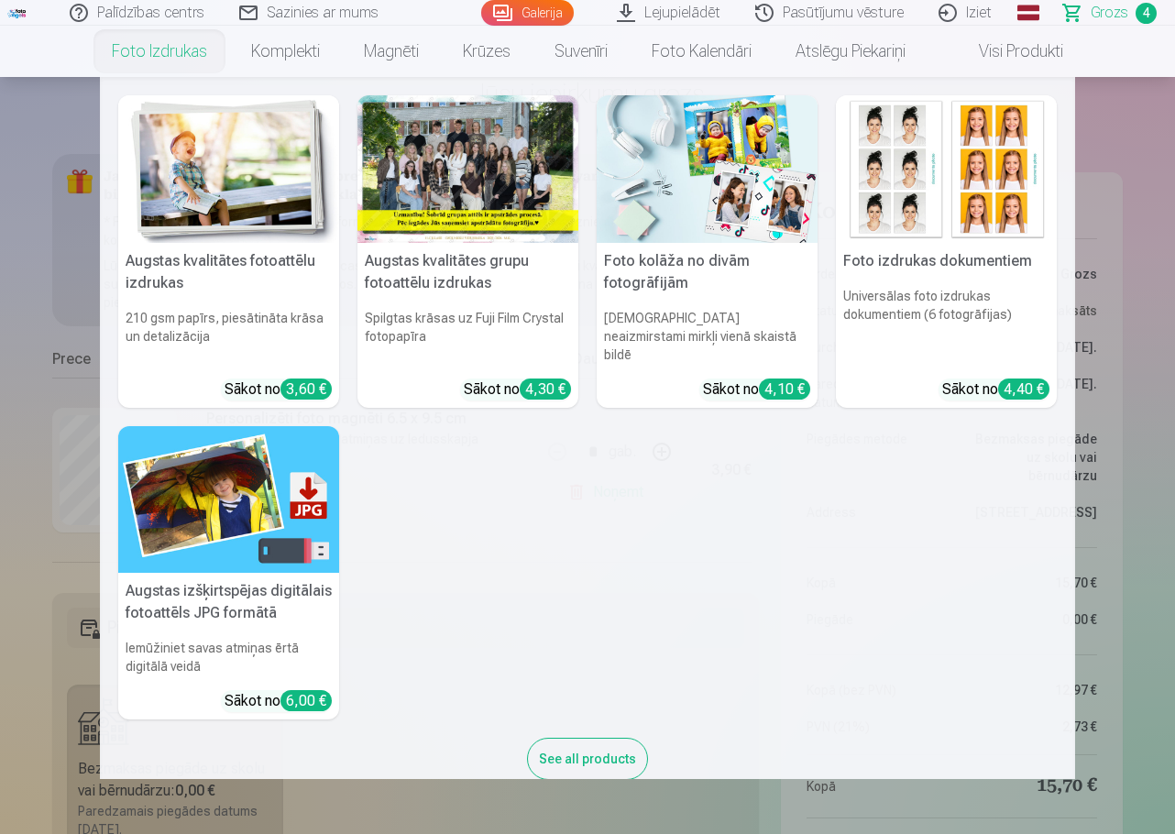
click at [763, 185] on img at bounding box center [707, 169] width 221 height 148
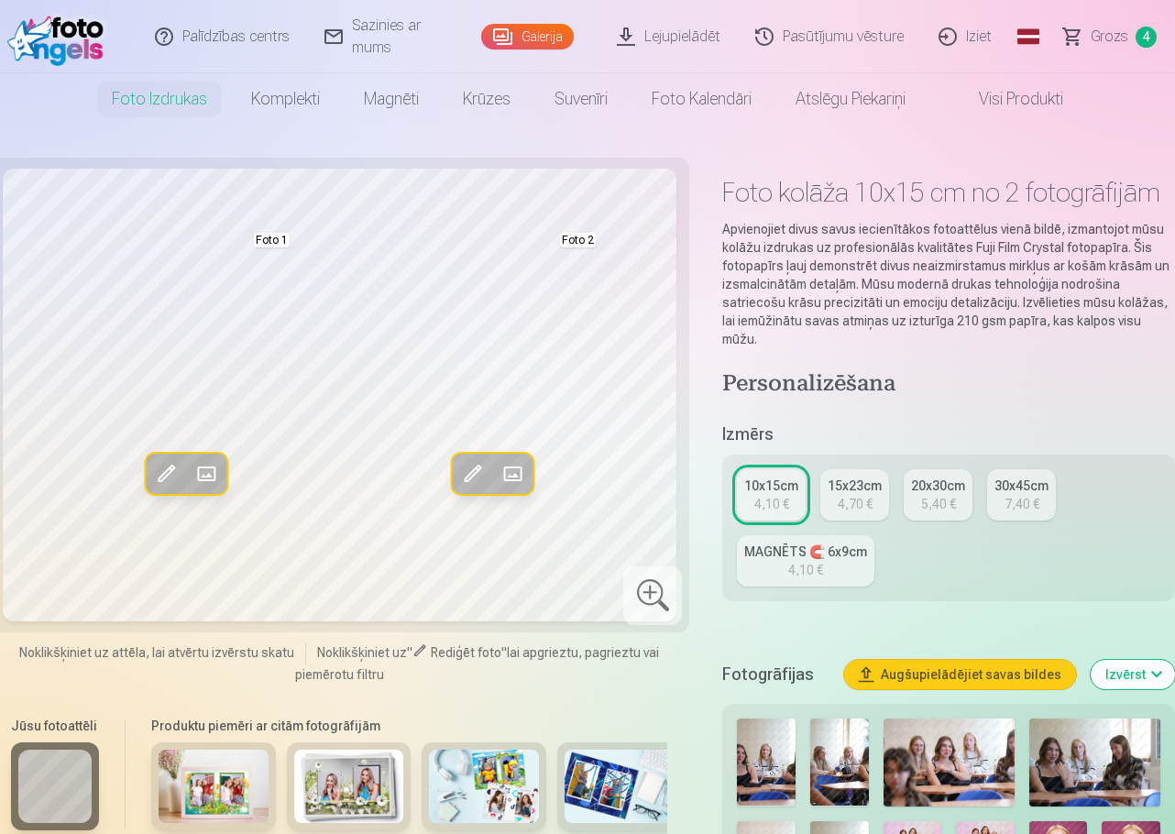
click at [861, 495] on div "4,70 €" at bounding box center [855, 504] width 35 height 18
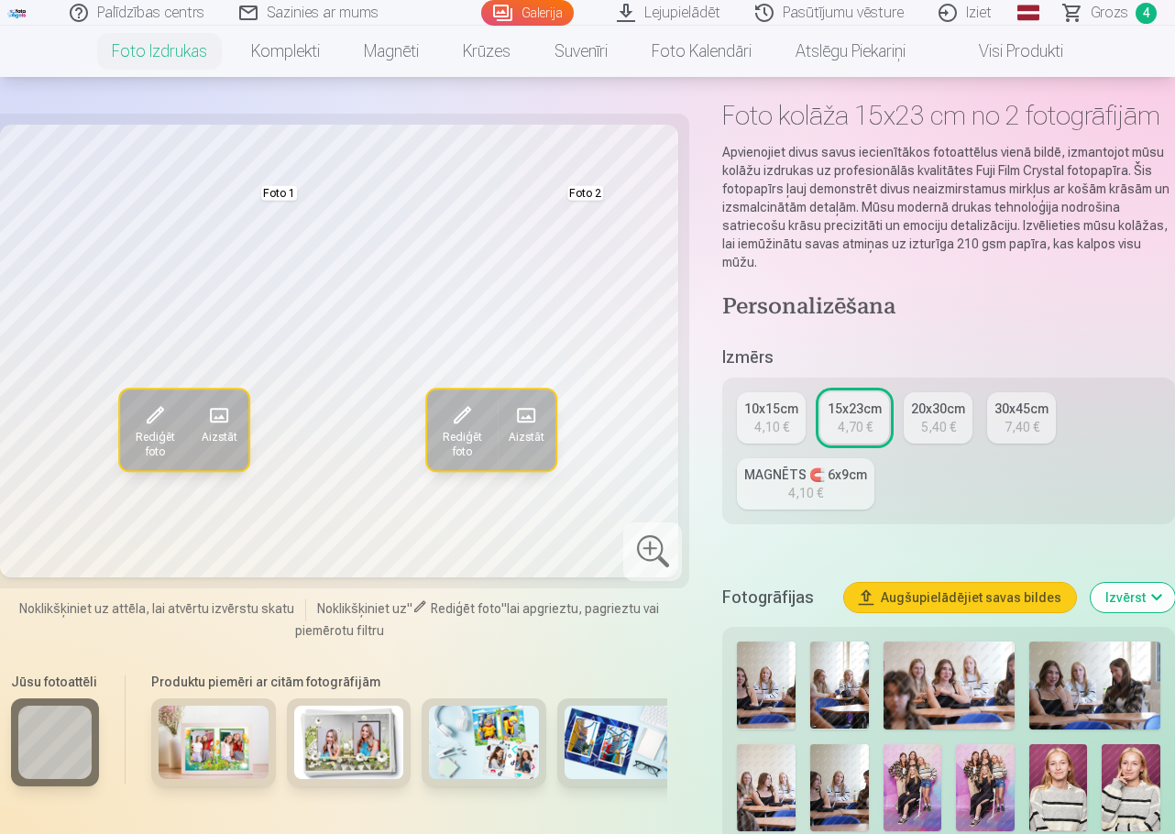
scroll to position [183, 0]
